Goal: Task Accomplishment & Management: Use online tool/utility

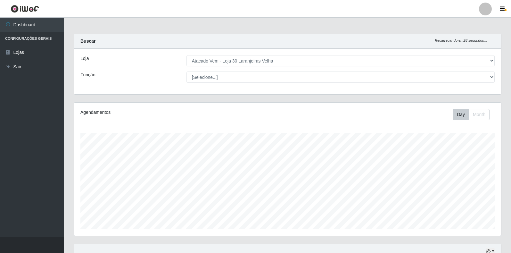
select select "495"
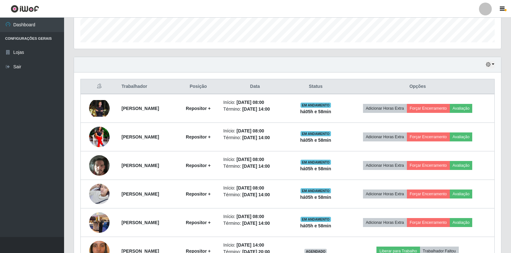
scroll to position [133, 427]
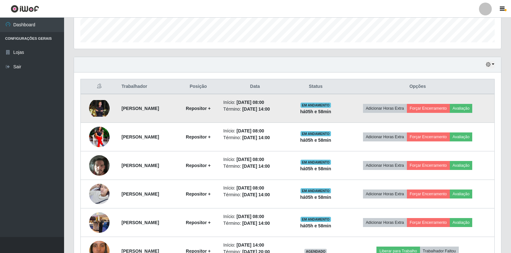
click at [102, 108] on img at bounding box center [99, 108] width 20 height 17
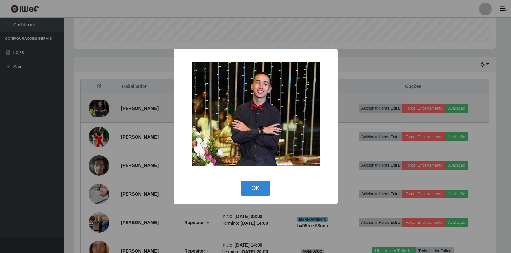
scroll to position [133, 423]
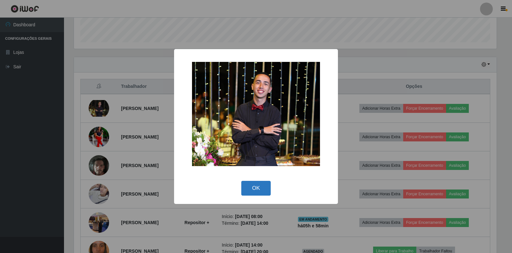
click at [255, 191] on button "OK" at bounding box center [257, 188] width 30 height 15
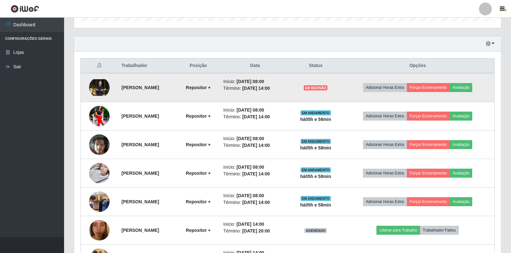
scroll to position [219, 0]
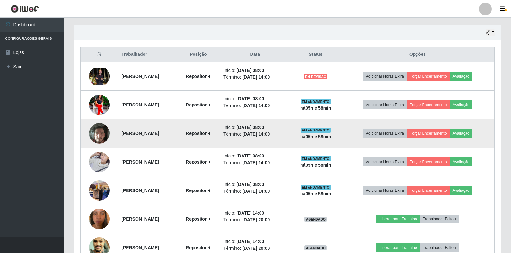
click at [101, 134] on img at bounding box center [99, 133] width 20 height 28
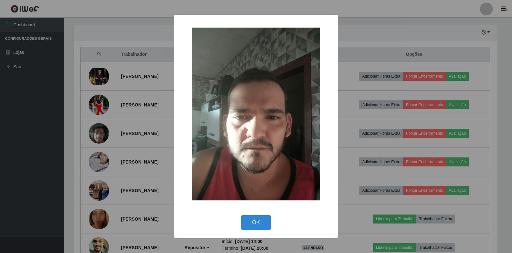
click at [155, 123] on div "× OK Cancel" at bounding box center [256, 126] width 512 height 253
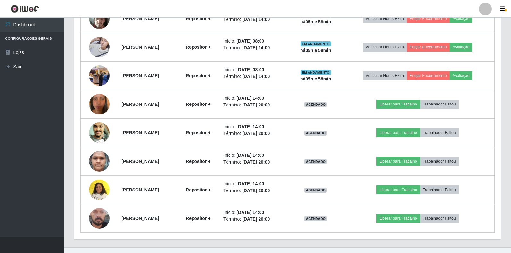
scroll to position [344, 0]
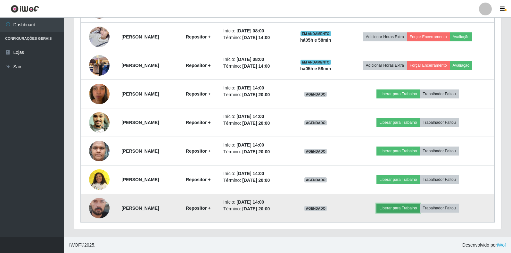
click at [412, 210] on button "Liberar para Trabalho" at bounding box center [397, 207] width 43 height 9
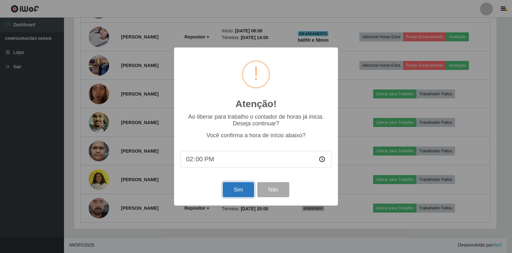
click at [237, 194] on button "Sim" at bounding box center [238, 189] width 31 height 15
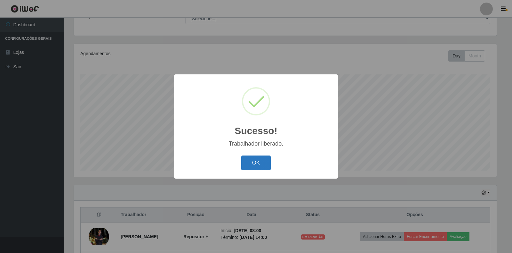
click at [256, 163] on button "OK" at bounding box center [257, 162] width 30 height 15
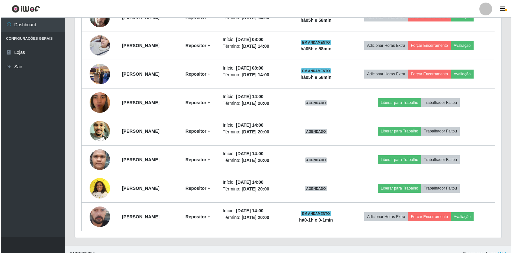
scroll to position [344, 0]
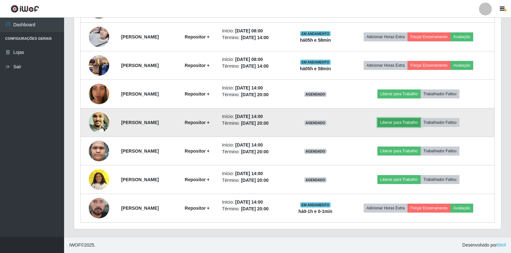
click at [412, 120] on button "Liberar para Trabalho" at bounding box center [398, 122] width 43 height 9
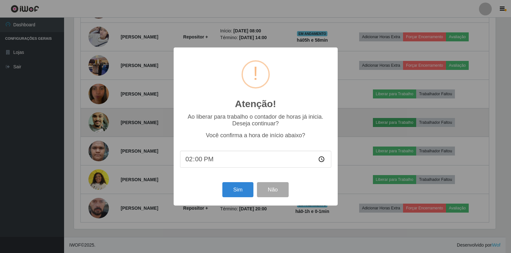
scroll to position [133, 423]
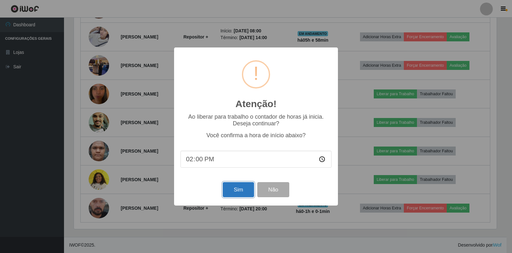
click at [239, 193] on button "Sim" at bounding box center [238, 189] width 31 height 15
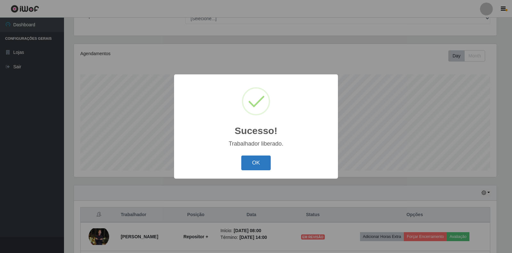
click at [251, 164] on button "OK" at bounding box center [257, 162] width 30 height 15
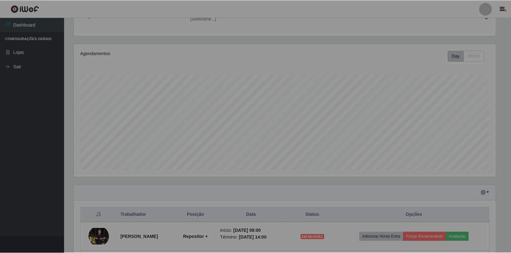
scroll to position [0, 0]
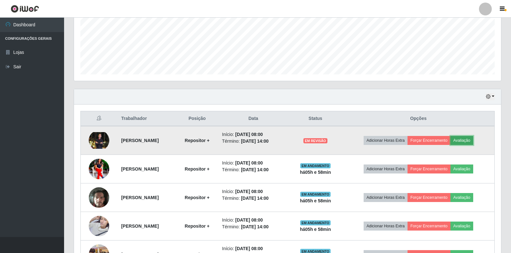
click at [469, 139] on button "Avaliação" at bounding box center [461, 140] width 23 height 9
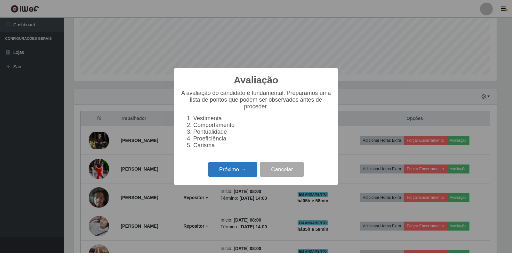
click at [232, 168] on button "Próximo →" at bounding box center [233, 169] width 49 height 15
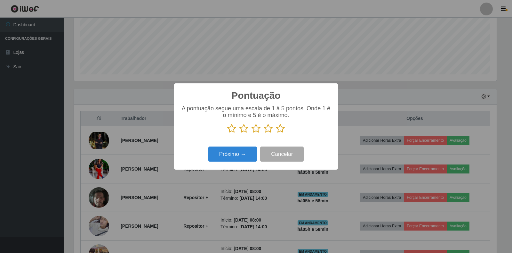
click at [279, 129] on icon at bounding box center [280, 129] width 9 height 10
click at [276, 133] on input "radio" at bounding box center [276, 133] width 0 height 0
click at [240, 154] on button "Próximo →" at bounding box center [233, 153] width 49 height 15
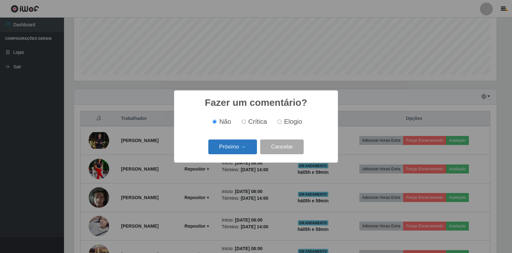
click at [236, 147] on button "Próximo →" at bounding box center [233, 146] width 49 height 15
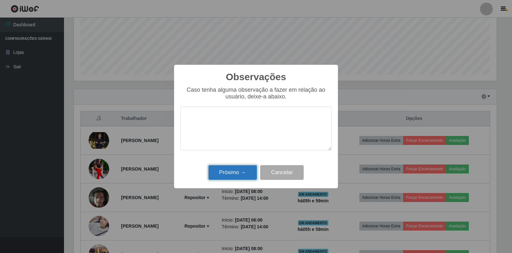
click at [229, 172] on button "Próximo →" at bounding box center [233, 172] width 49 height 15
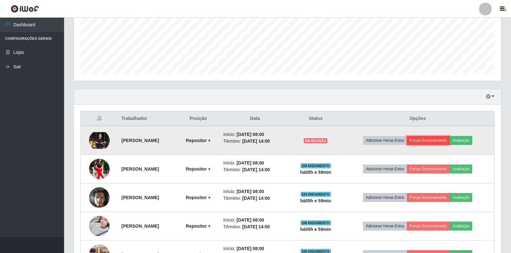
click at [429, 142] on button "Forçar Encerramento" at bounding box center [428, 140] width 43 height 9
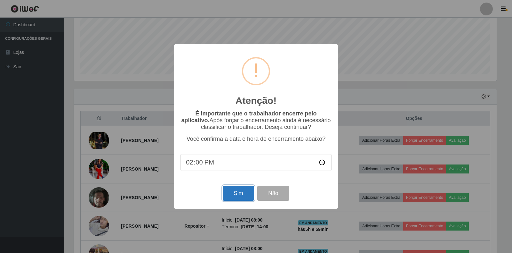
click at [238, 194] on button "Sim" at bounding box center [238, 192] width 31 height 15
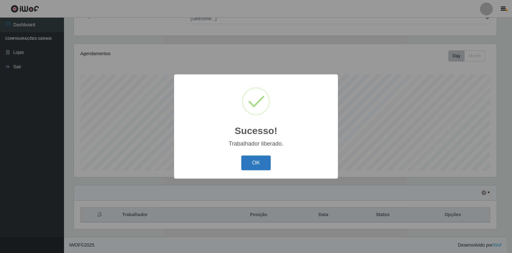
click at [257, 165] on button "OK" at bounding box center [257, 162] width 30 height 15
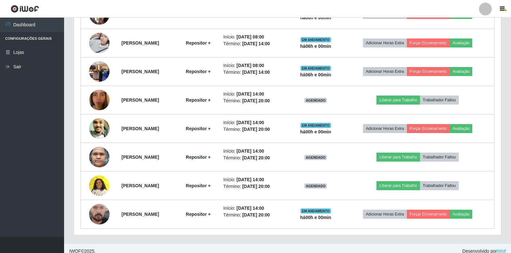
scroll to position [315, 0]
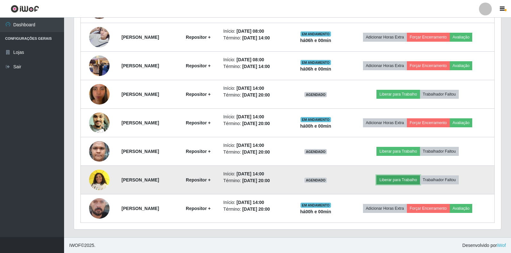
click at [405, 179] on button "Liberar para Trabalho" at bounding box center [397, 179] width 43 height 9
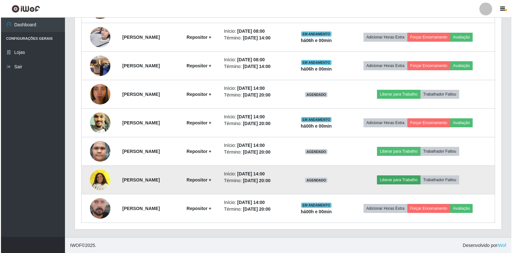
scroll to position [133, 423]
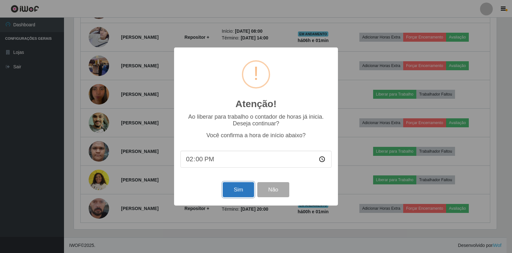
click at [234, 191] on button "Sim" at bounding box center [238, 189] width 31 height 15
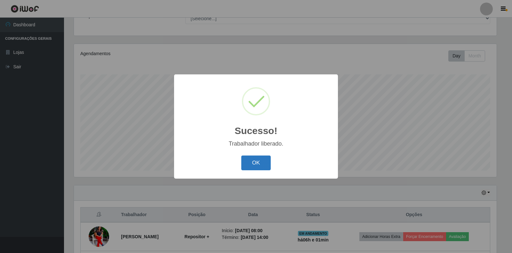
click at [250, 162] on button "OK" at bounding box center [257, 162] width 30 height 15
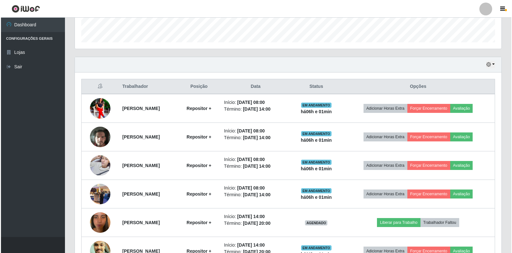
scroll to position [251, 0]
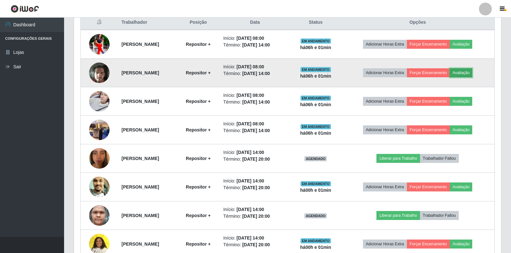
click at [471, 73] on button "Avaliação" at bounding box center [461, 72] width 23 height 9
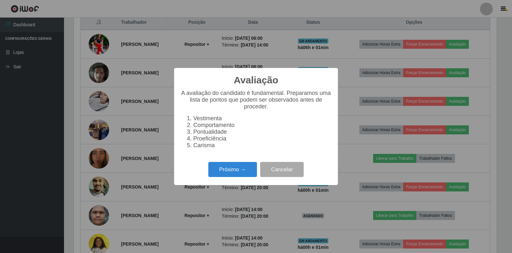
scroll to position [133, 423]
click at [250, 168] on button "Próximo →" at bounding box center [233, 169] width 49 height 15
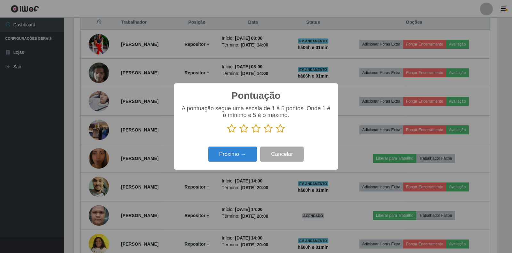
scroll to position [320162, 319872]
click at [280, 128] on icon at bounding box center [280, 129] width 9 height 10
click at [276, 133] on input "radio" at bounding box center [276, 133] width 0 height 0
click at [229, 154] on button "Próximo →" at bounding box center [233, 153] width 49 height 15
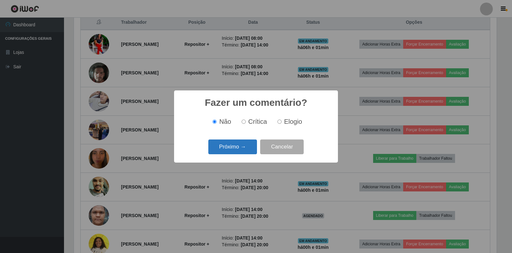
click at [231, 150] on button "Próximo →" at bounding box center [233, 146] width 49 height 15
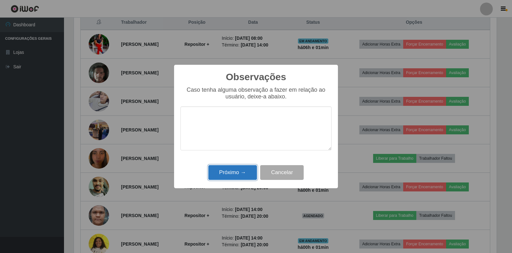
click at [234, 167] on button "Próximo →" at bounding box center [233, 172] width 49 height 15
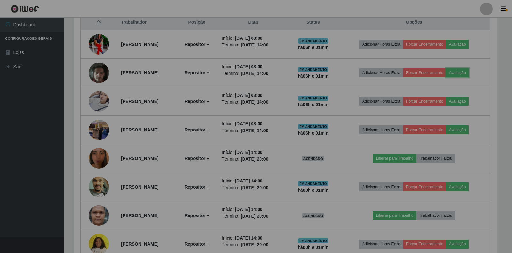
scroll to position [133, 427]
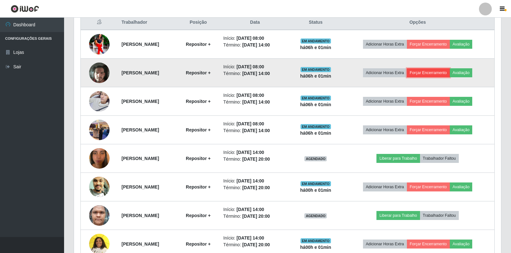
click at [433, 72] on button "Forçar Encerramento" at bounding box center [428, 72] width 43 height 9
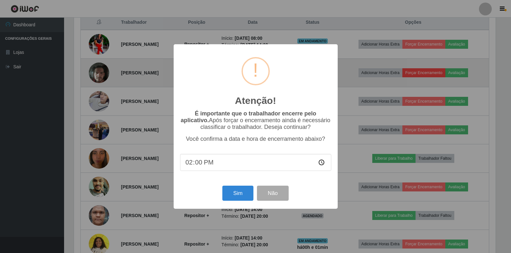
scroll to position [133, 423]
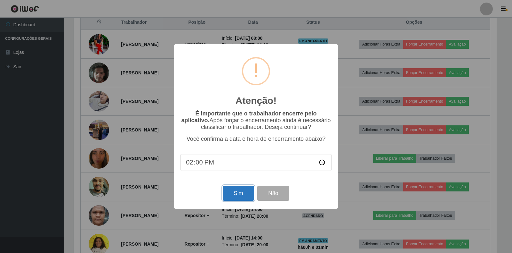
click at [243, 191] on button "Sim" at bounding box center [238, 192] width 31 height 15
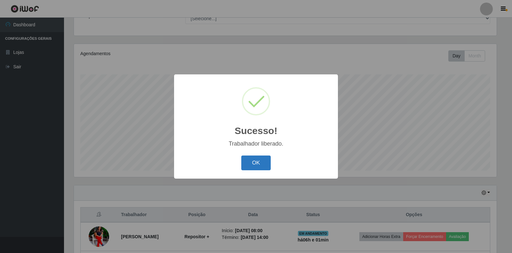
click at [253, 163] on button "OK" at bounding box center [257, 162] width 30 height 15
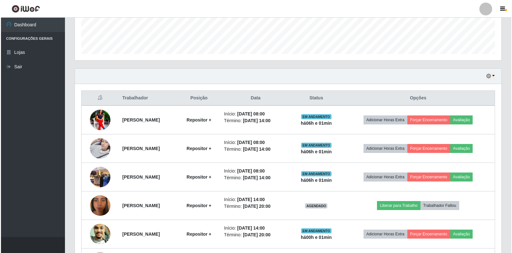
scroll to position [187, 0]
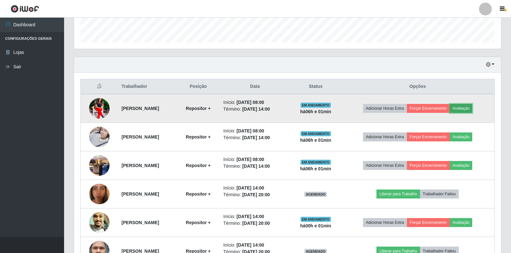
click at [468, 110] on button "Avaliação" at bounding box center [461, 108] width 23 height 9
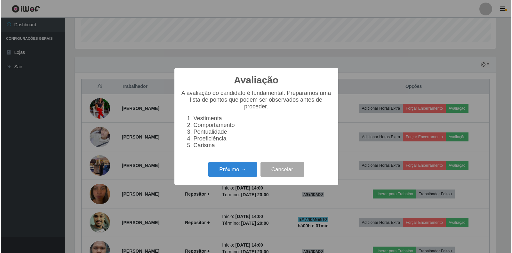
scroll to position [133, 423]
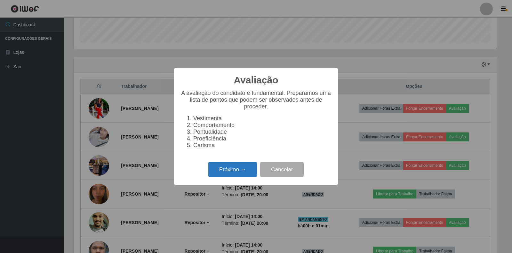
click at [231, 175] on button "Próximo →" at bounding box center [233, 169] width 49 height 15
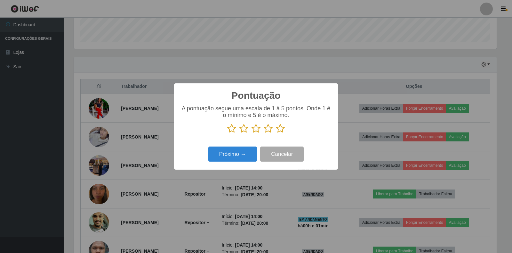
click at [279, 130] on icon at bounding box center [280, 129] width 9 height 10
click at [276, 133] on input "radio" at bounding box center [276, 133] width 0 height 0
click at [245, 157] on button "Próximo →" at bounding box center [233, 153] width 49 height 15
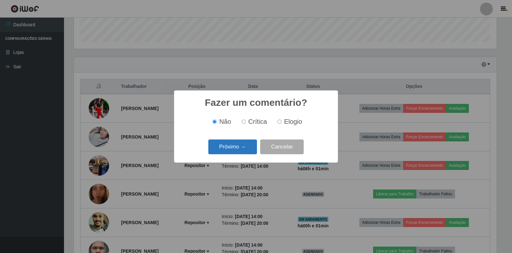
click at [244, 147] on button "Próximo →" at bounding box center [233, 146] width 49 height 15
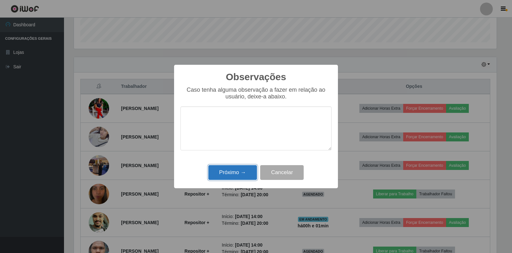
click at [245, 171] on button "Próximo →" at bounding box center [233, 172] width 49 height 15
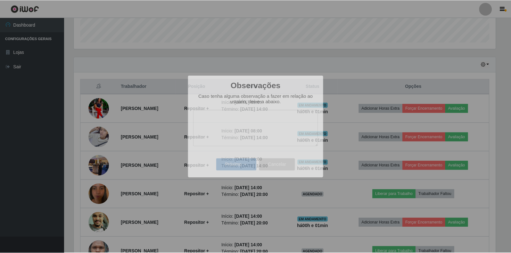
scroll to position [133, 427]
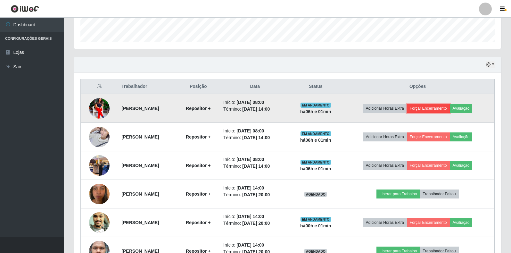
click at [434, 111] on button "Forçar Encerramento" at bounding box center [428, 108] width 43 height 9
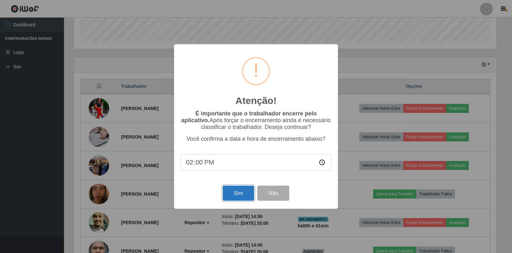
click at [238, 192] on button "Sim" at bounding box center [238, 192] width 31 height 15
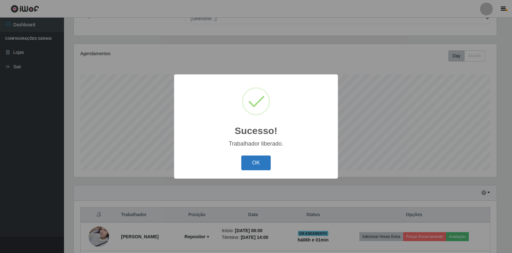
click at [263, 162] on button "OK" at bounding box center [257, 162] width 30 height 15
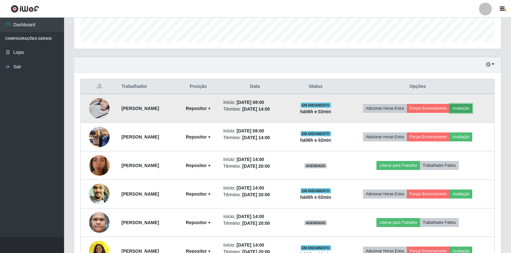
click at [472, 108] on button "Avaliação" at bounding box center [461, 108] width 23 height 9
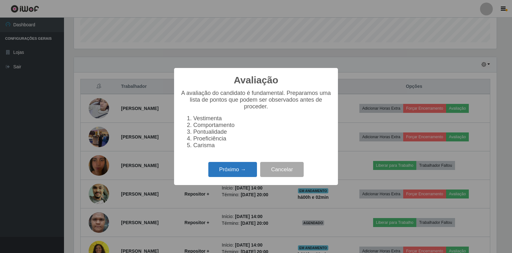
click at [232, 175] on button "Próximo →" at bounding box center [233, 169] width 49 height 15
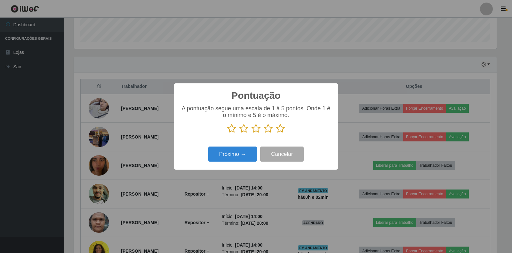
click at [282, 130] on icon at bounding box center [280, 129] width 9 height 10
click at [276, 133] on input "radio" at bounding box center [276, 133] width 0 height 0
click at [242, 153] on button "Próximo →" at bounding box center [233, 153] width 49 height 15
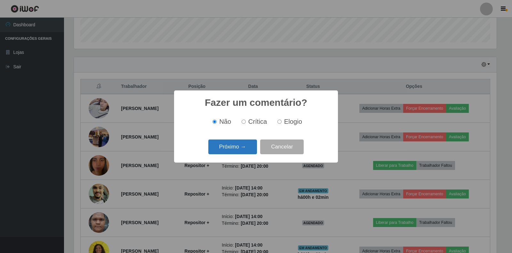
click at [239, 146] on button "Próximo →" at bounding box center [233, 146] width 49 height 15
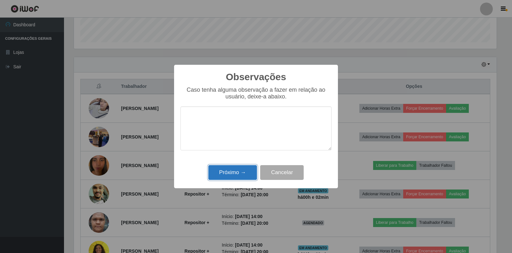
click at [240, 171] on button "Próximo →" at bounding box center [233, 172] width 49 height 15
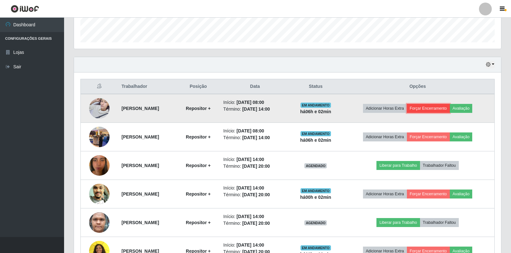
click at [428, 108] on button "Forçar Encerramento" at bounding box center [428, 108] width 43 height 9
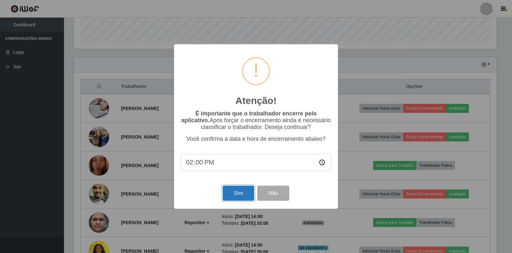
click at [240, 189] on button "Sim" at bounding box center [238, 192] width 31 height 15
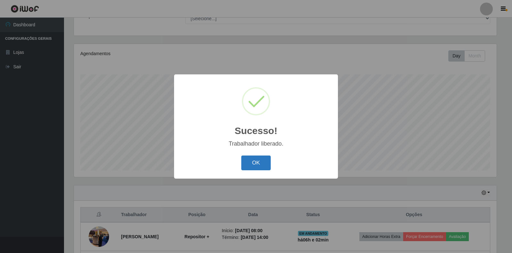
click at [250, 163] on button "OK" at bounding box center [257, 162] width 30 height 15
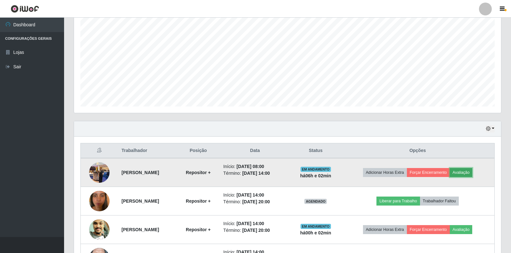
click at [467, 171] on button "Avaliação" at bounding box center [461, 172] width 23 height 9
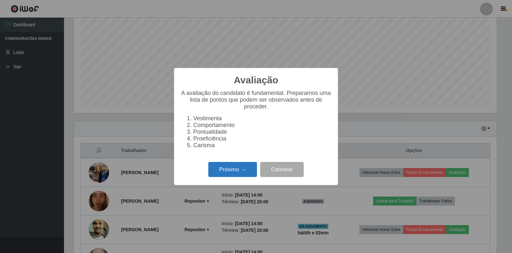
click at [242, 173] on button "Próximo →" at bounding box center [233, 169] width 49 height 15
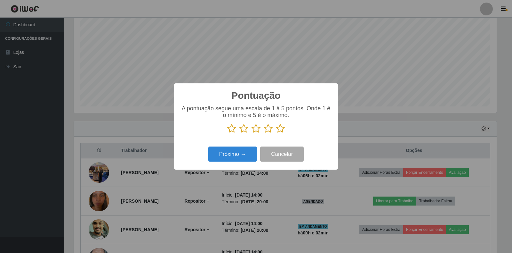
click at [281, 128] on icon at bounding box center [280, 129] width 9 height 10
click at [276, 133] on input "radio" at bounding box center [276, 133] width 0 height 0
click at [237, 160] on button "Próximo →" at bounding box center [233, 153] width 49 height 15
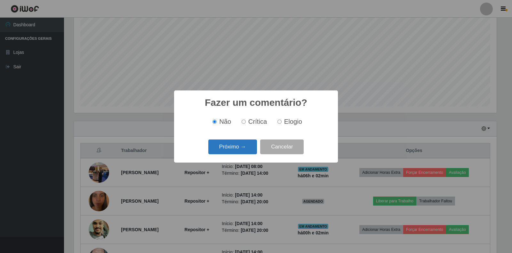
click at [237, 154] on button "Próximo →" at bounding box center [233, 146] width 49 height 15
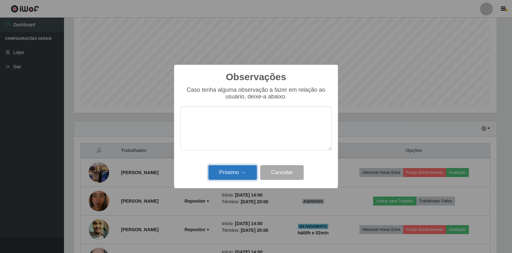
click at [232, 176] on button "Próximo →" at bounding box center [233, 172] width 49 height 15
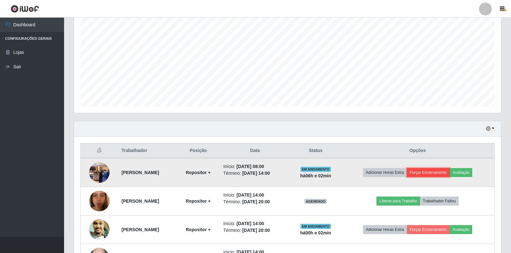
click at [434, 171] on button "Forçar Encerramento" at bounding box center [428, 172] width 43 height 9
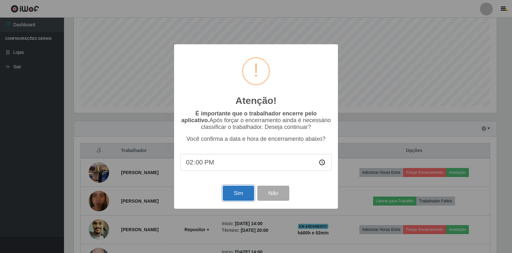
click at [242, 193] on button "Sim" at bounding box center [238, 192] width 31 height 15
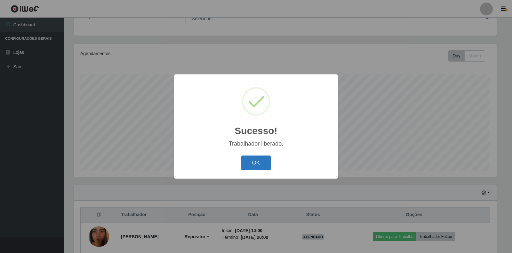
click at [256, 156] on button "OK" at bounding box center [257, 162] width 30 height 15
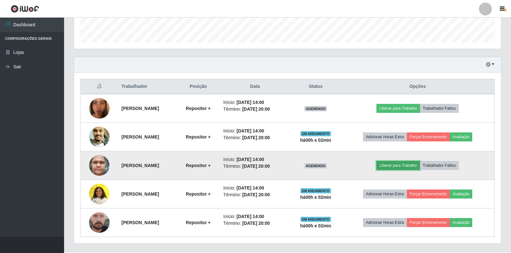
click at [398, 165] on button "Liberar para Trabalho" at bounding box center [397, 165] width 43 height 9
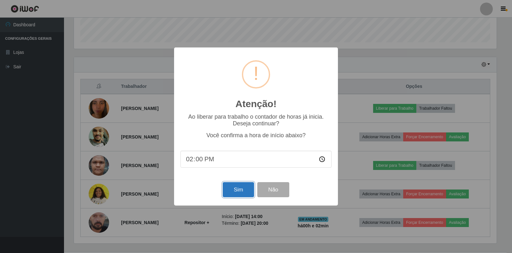
click at [239, 192] on button "Sim" at bounding box center [238, 189] width 31 height 15
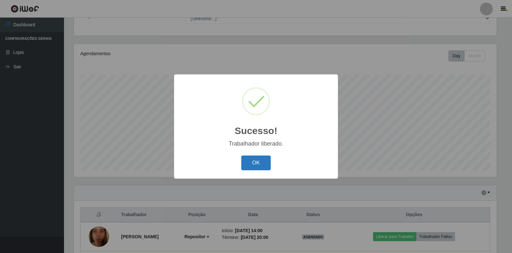
click at [263, 161] on button "OK" at bounding box center [257, 162] width 30 height 15
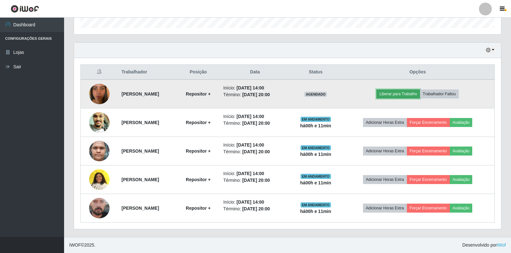
click at [410, 94] on button "Liberar para Trabalho" at bounding box center [397, 93] width 43 height 9
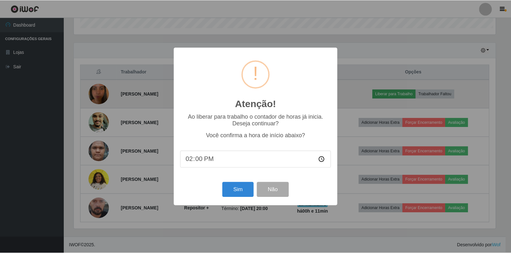
scroll to position [133, 423]
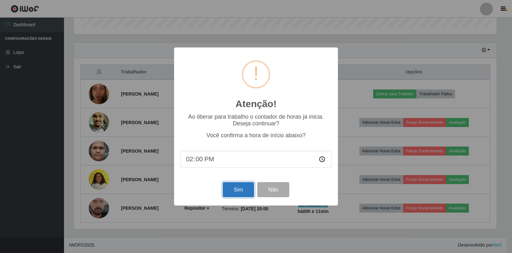
click at [233, 192] on button "Sim" at bounding box center [238, 189] width 31 height 15
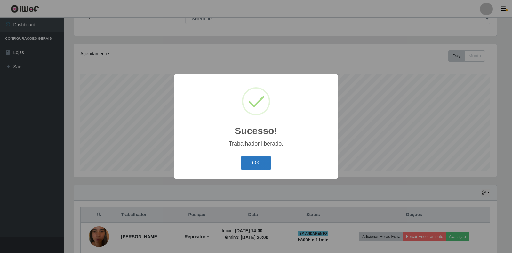
click at [258, 160] on button "OK" at bounding box center [257, 162] width 30 height 15
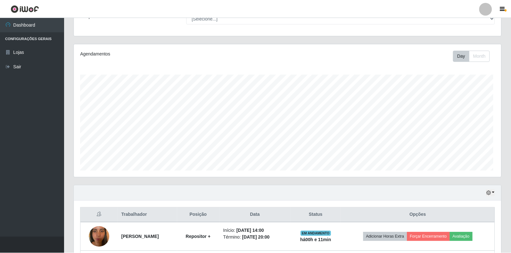
scroll to position [133, 427]
